Goal: Task Accomplishment & Management: Complete application form

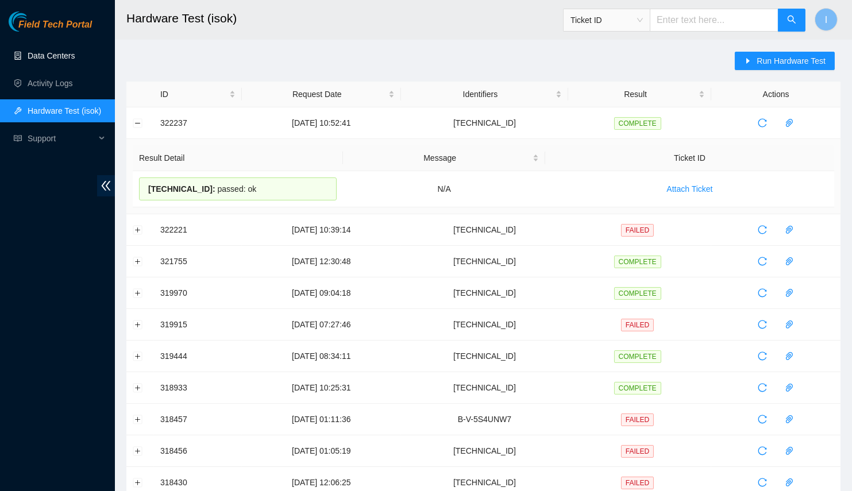
click at [73, 60] on link "Data Centers" at bounding box center [51, 55] width 47 height 9
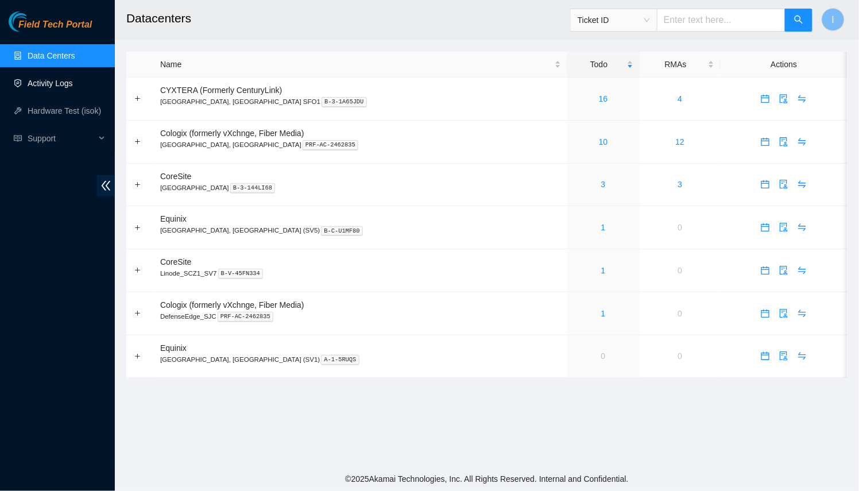
click at [73, 82] on link "Activity Logs" at bounding box center [50, 83] width 45 height 9
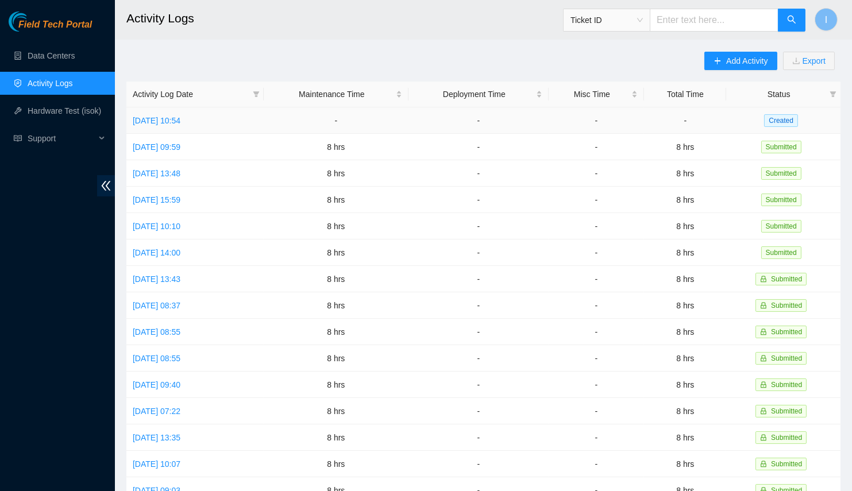
click at [192, 113] on td "Wed, 13 Aug 2025 10:54" at bounding box center [194, 120] width 137 height 26
click at [180, 119] on link "Wed, 13 Aug 2025 10:54" at bounding box center [157, 120] width 48 height 9
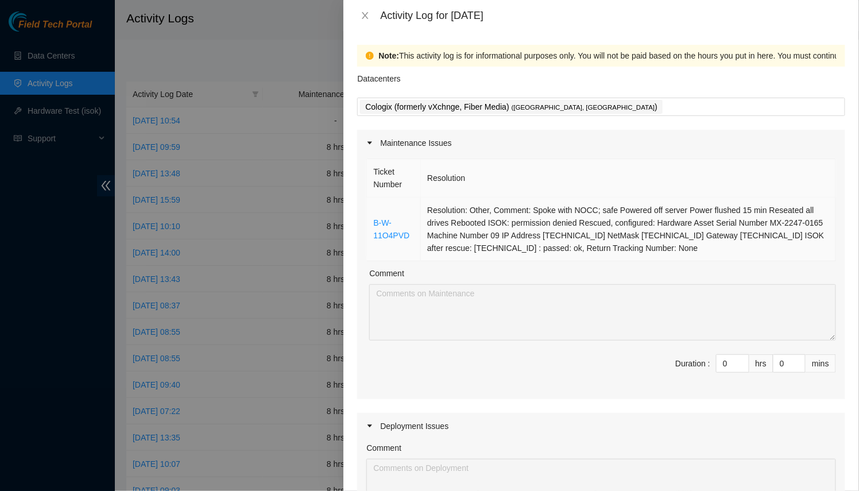
click at [381, 203] on td "B-W-11O4PVD" at bounding box center [394, 230] width 54 height 64
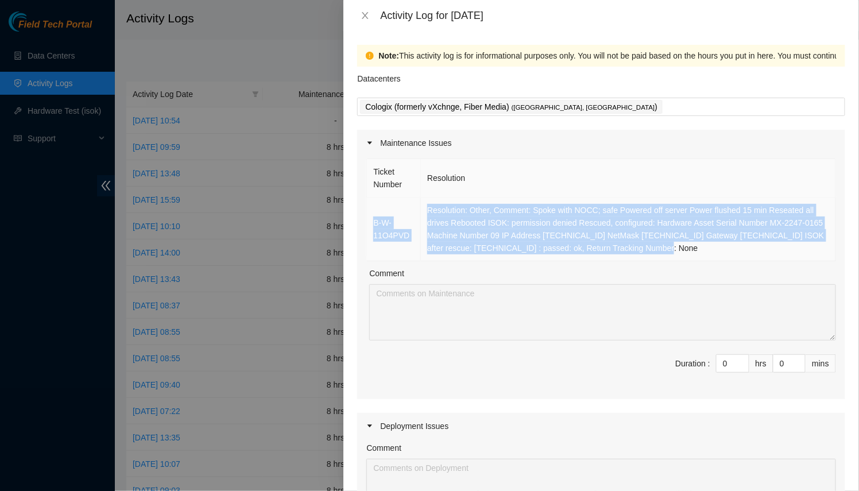
drag, startPoint x: 372, startPoint y: 203, endPoint x: 671, endPoint y: 244, distance: 301.5
click at [671, 244] on tr "B-W-11O4PVD Resolution: Other, Comment: Spoke with NOCC; safe Powered off serve…" at bounding box center [601, 230] width 469 height 64
copy tr "B-W-11O4PVD Resolution: Other, Comment: Spoke with NOCC; safe Powered off serve…"
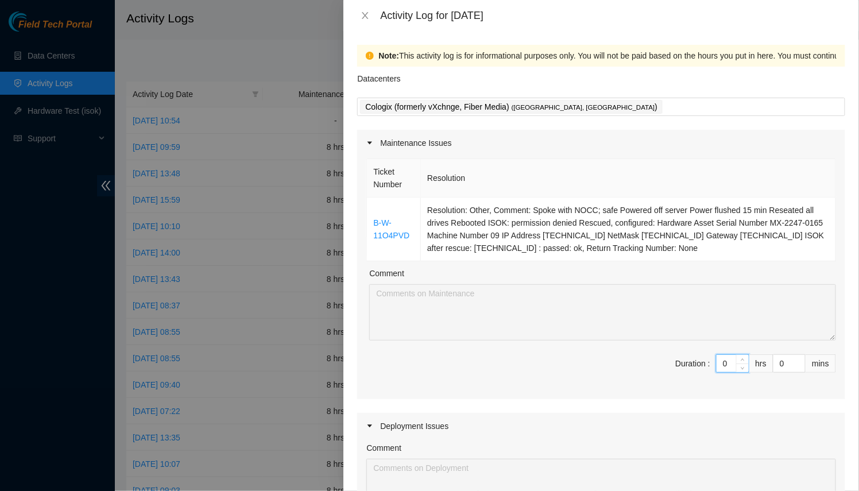
drag, startPoint x: 721, startPoint y: 359, endPoint x: 623, endPoint y: 349, distance: 98.2
click at [623, 349] on div "Ticket Number Resolution B-W-11O4PVD Resolution: Other, Comment: Spoke with NOC…" at bounding box center [601, 277] width 488 height 243
type input "8"
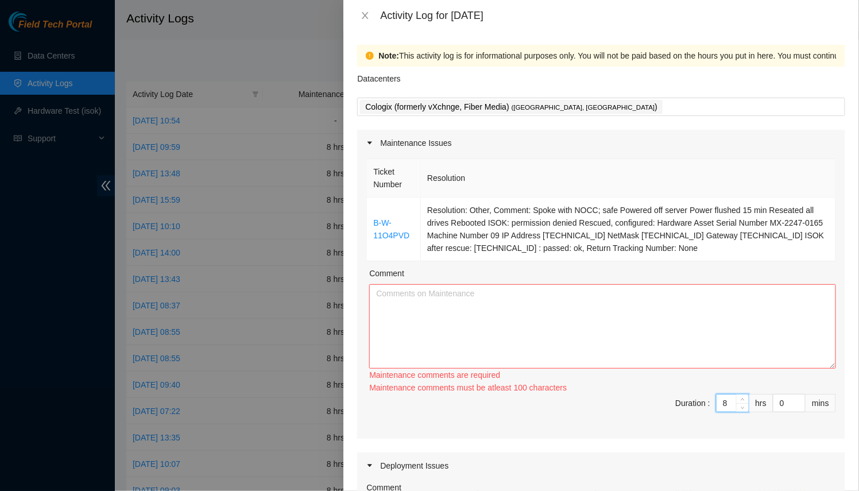
drag, startPoint x: 823, startPoint y: 336, endPoint x: 803, endPoint y: 471, distance: 137.1
click at [809, 369] on textarea "Comment" at bounding box center [602, 326] width 467 height 84
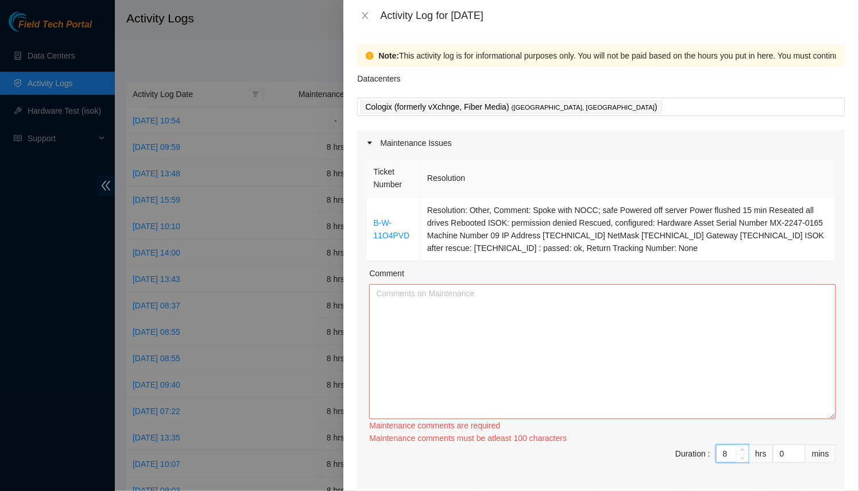
type input "8"
click at [578, 384] on textarea "Comment" at bounding box center [602, 351] width 467 height 135
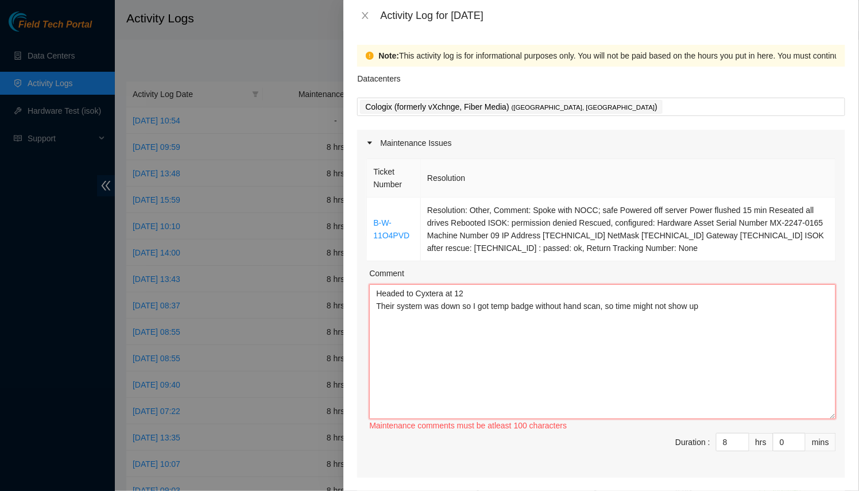
click at [578, 331] on textarea "Headed to Cyxtera at 12 Their system was down so I got temp badge without hand …" at bounding box center [602, 351] width 467 height 135
click at [617, 320] on textarea "Headed to Cyxtera at 12 Their system was down so I got temp badge without finge…" at bounding box center [602, 351] width 467 height 135
click at [604, 300] on textarea "Headed to Cyxtera at 12 Their system was down so I got temp badge without finge…" at bounding box center [602, 351] width 467 height 135
drag, startPoint x: 775, startPoint y: 365, endPoint x: 593, endPoint y: 368, distance: 181.5
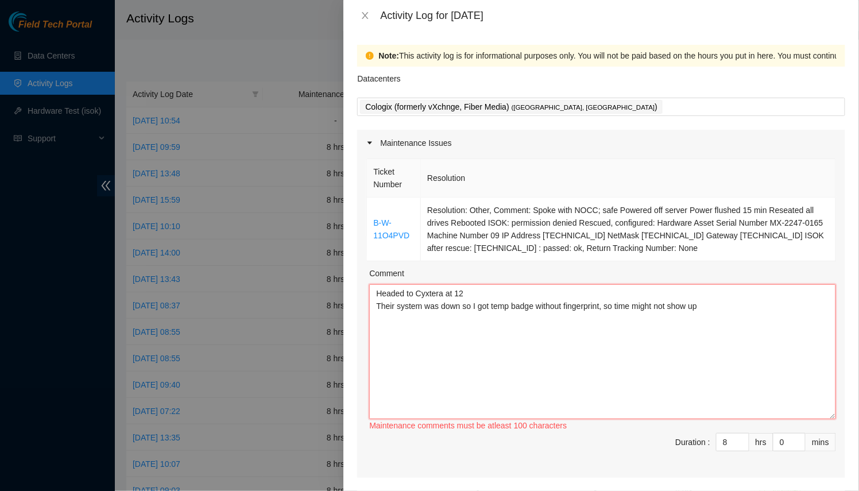
click at [593, 368] on textarea "Headed to Cyxtera at 12 Their system was down so I got temp badge without finge…" at bounding box center [602, 351] width 467 height 135
click at [621, 307] on textarea "Headed to Cyxtera at 12 Their system was down so I got temp badge without finge…" at bounding box center [602, 351] width 467 height 135
click at [630, 295] on textarea "Headed to Cyxtera at 12 Their system was down so I got temp badge without finge…" at bounding box center [602, 351] width 467 height 135
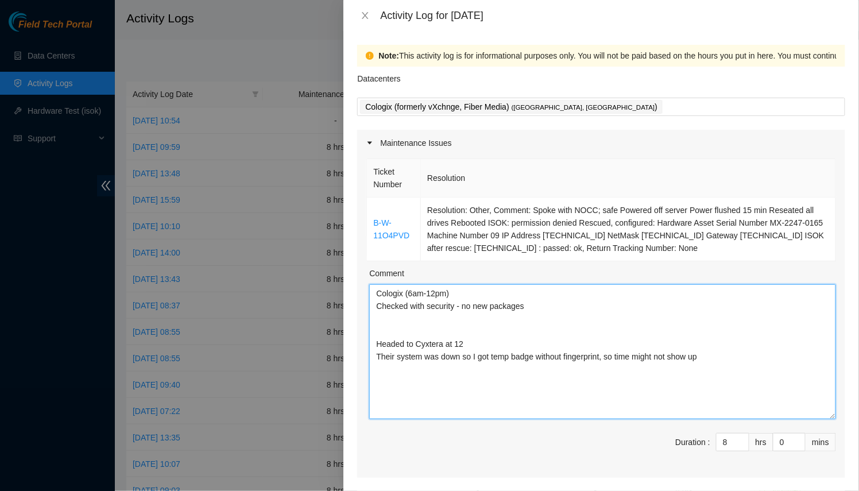
click at [405, 316] on textarea "Cologix (6am-12pm) Checked with security - no new packages Headed to Cyxtera at…" at bounding box center [602, 351] width 467 height 135
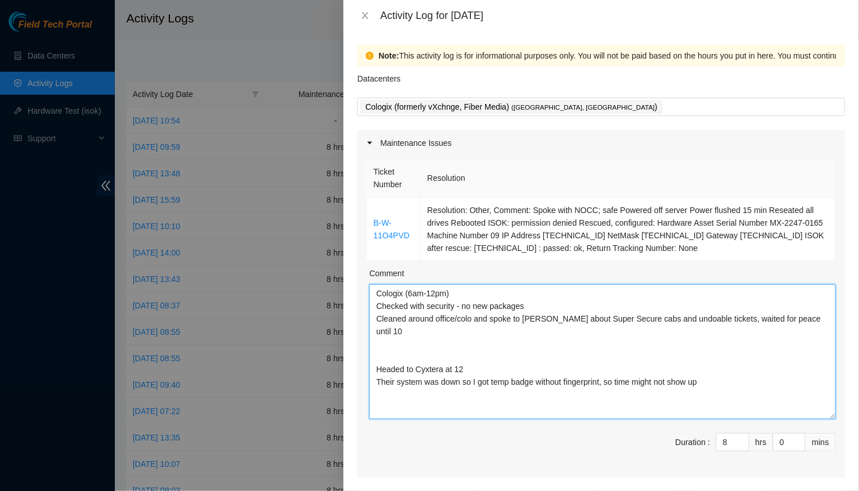
paste textarea "B-W-11O4PVD Resolution: Other, Comment: Spoke with NOCC; safe Powered off serve…"
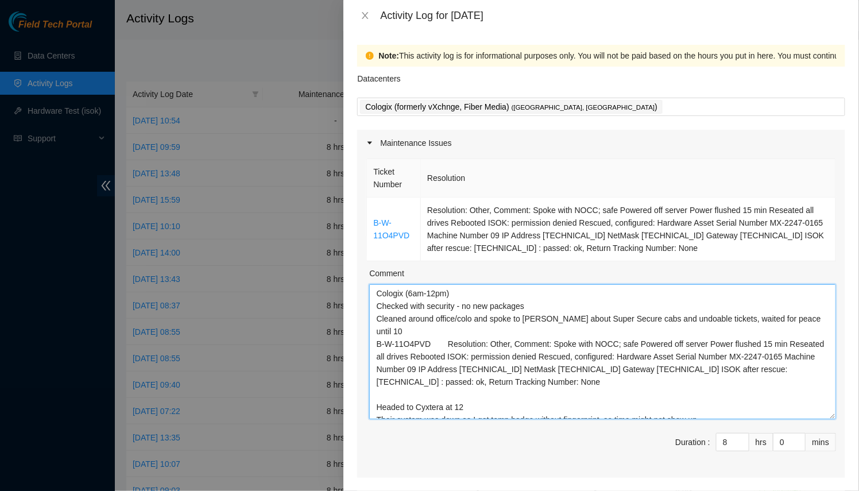
click at [813, 317] on textarea "Cologix (6am-12pm) Checked with security - no new packages Cleaned around offic…" at bounding box center [602, 351] width 467 height 135
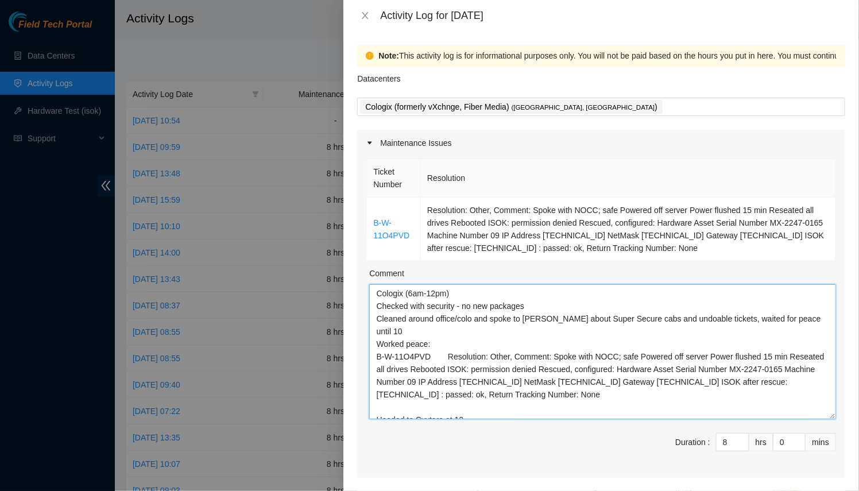
scroll to position [9, 0]
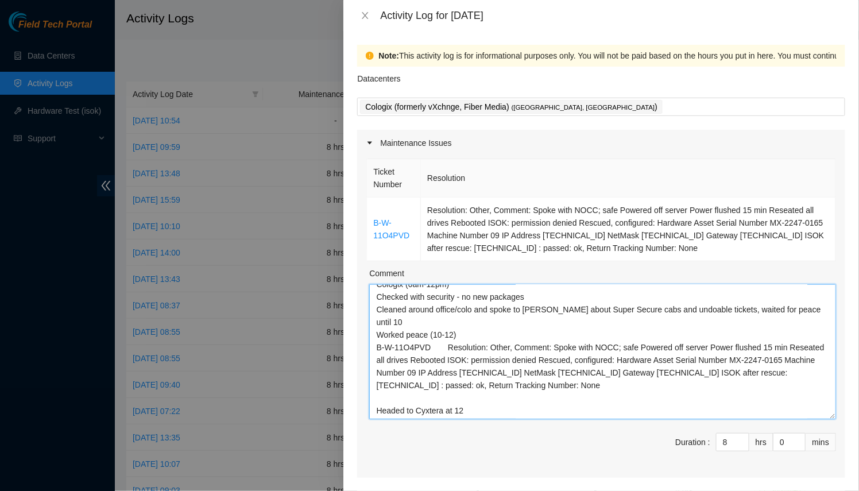
click at [512, 373] on textarea "Cologix (6am-12pm) Checked with security - no new packages Cleaned around offic…" at bounding box center [602, 351] width 467 height 135
click at [510, 380] on textarea "Cologix (6am-12pm) Checked with security - no new packages Cleaned around offic…" at bounding box center [602, 351] width 467 height 135
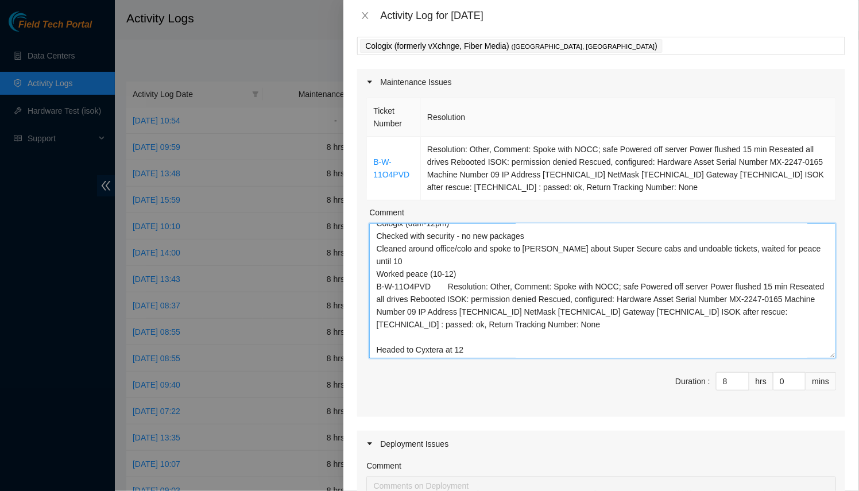
scroll to position [86, 0]
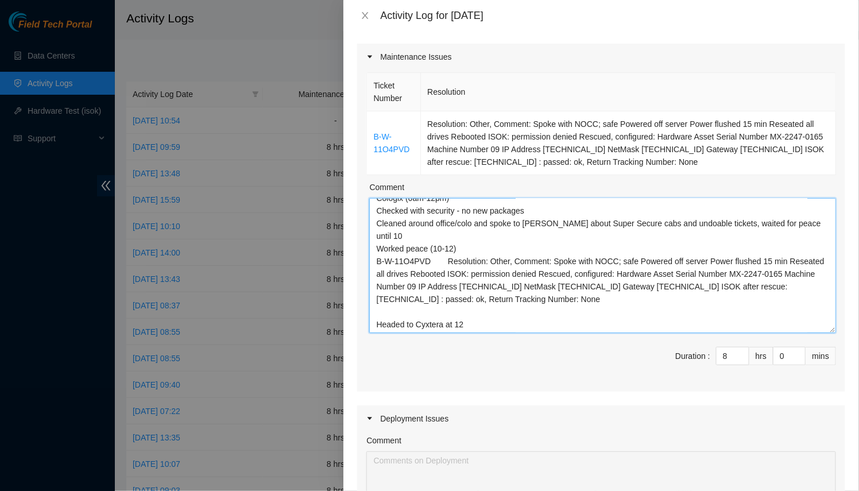
click at [732, 320] on textarea "Cologix (6am-12pm) Checked with security - no new packages Cleaned around offic…" at bounding box center [602, 265] width 467 height 135
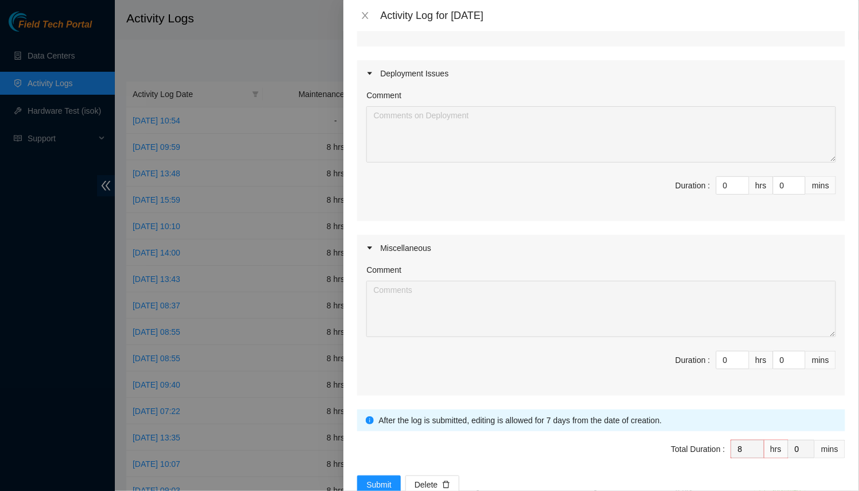
scroll to position [458, 0]
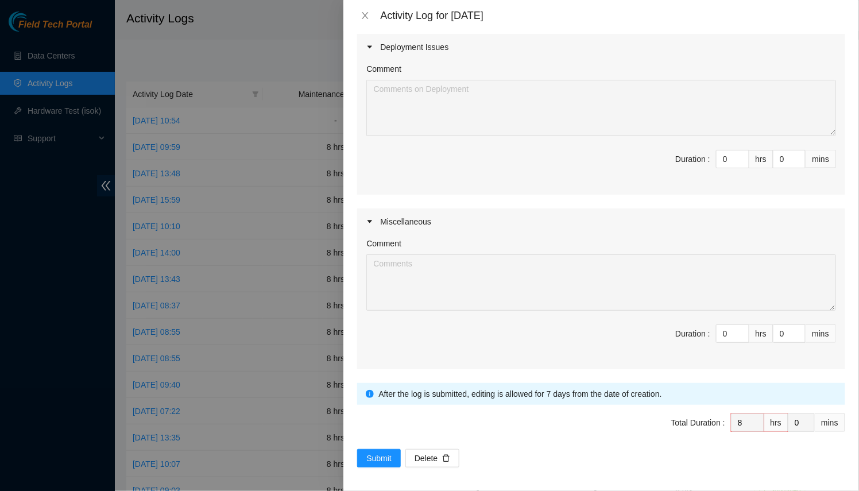
type textarea "Cologix (6am-12pm) Checked with security - no new packages Cleaned around offic…"
click at [384, 441] on span "Total Duration : 8 hrs 0 mins" at bounding box center [601, 429] width 488 height 32
click at [381, 449] on button "Submit" at bounding box center [379, 458] width 44 height 18
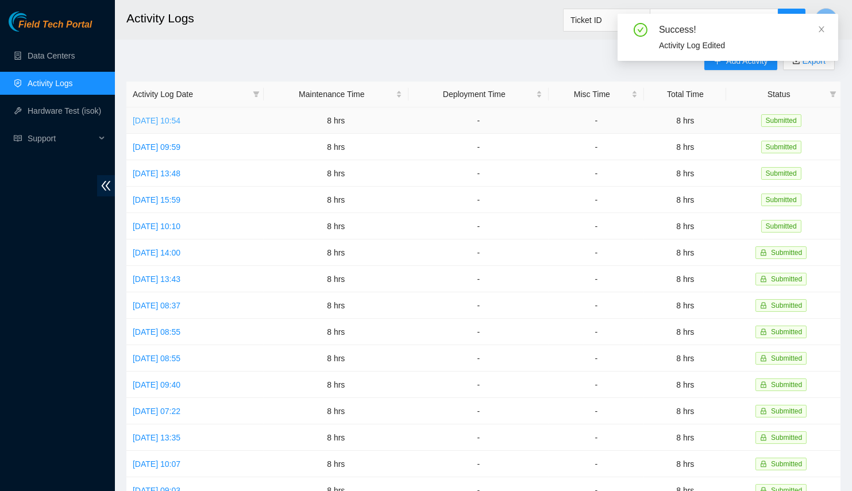
click at [180, 118] on link "Wed, 13 Aug 2025 10:54" at bounding box center [157, 120] width 48 height 9
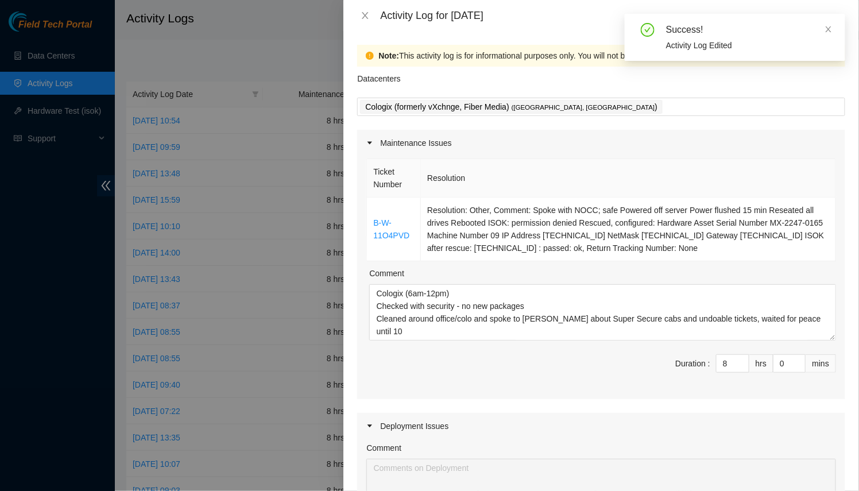
scroll to position [36, 0]
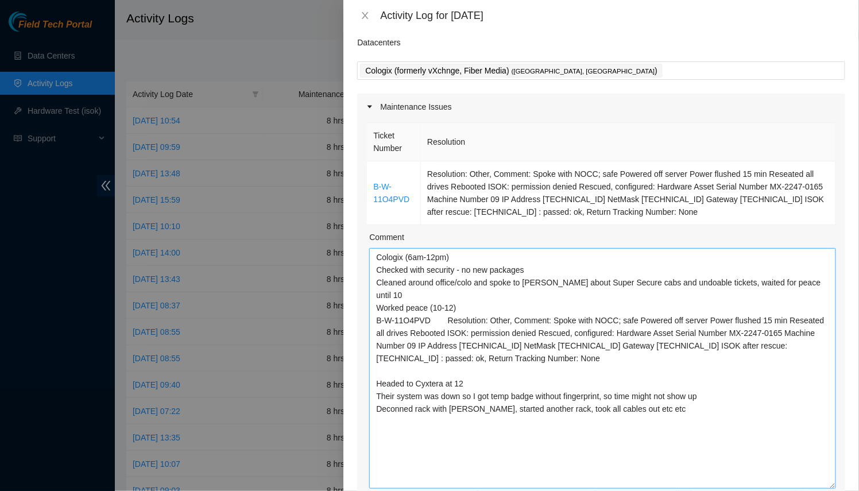
drag, startPoint x: 822, startPoint y: 300, endPoint x: 792, endPoint y: 485, distance: 187.4
click at [792, 485] on textarea "Cologix (6am-12pm) Checked with security - no new packages Cleaned around offic…" at bounding box center [602, 368] width 467 height 241
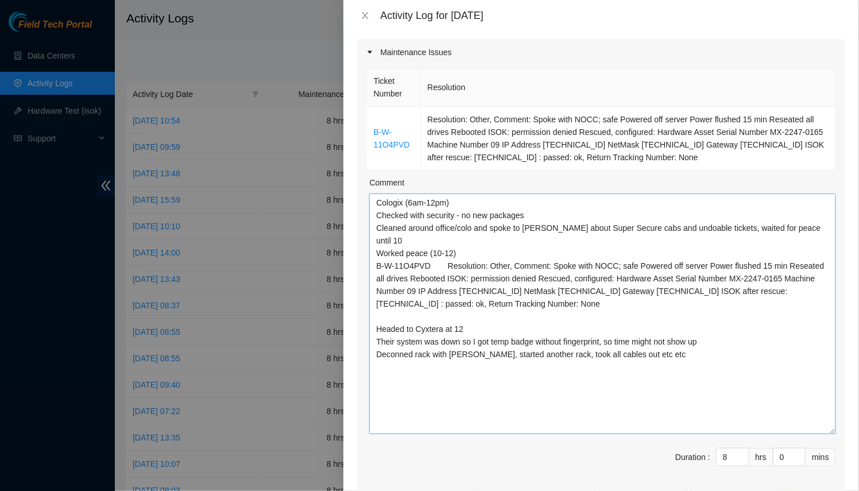
scroll to position [92, 0]
